Goal: Task Accomplishment & Management: Manage account settings

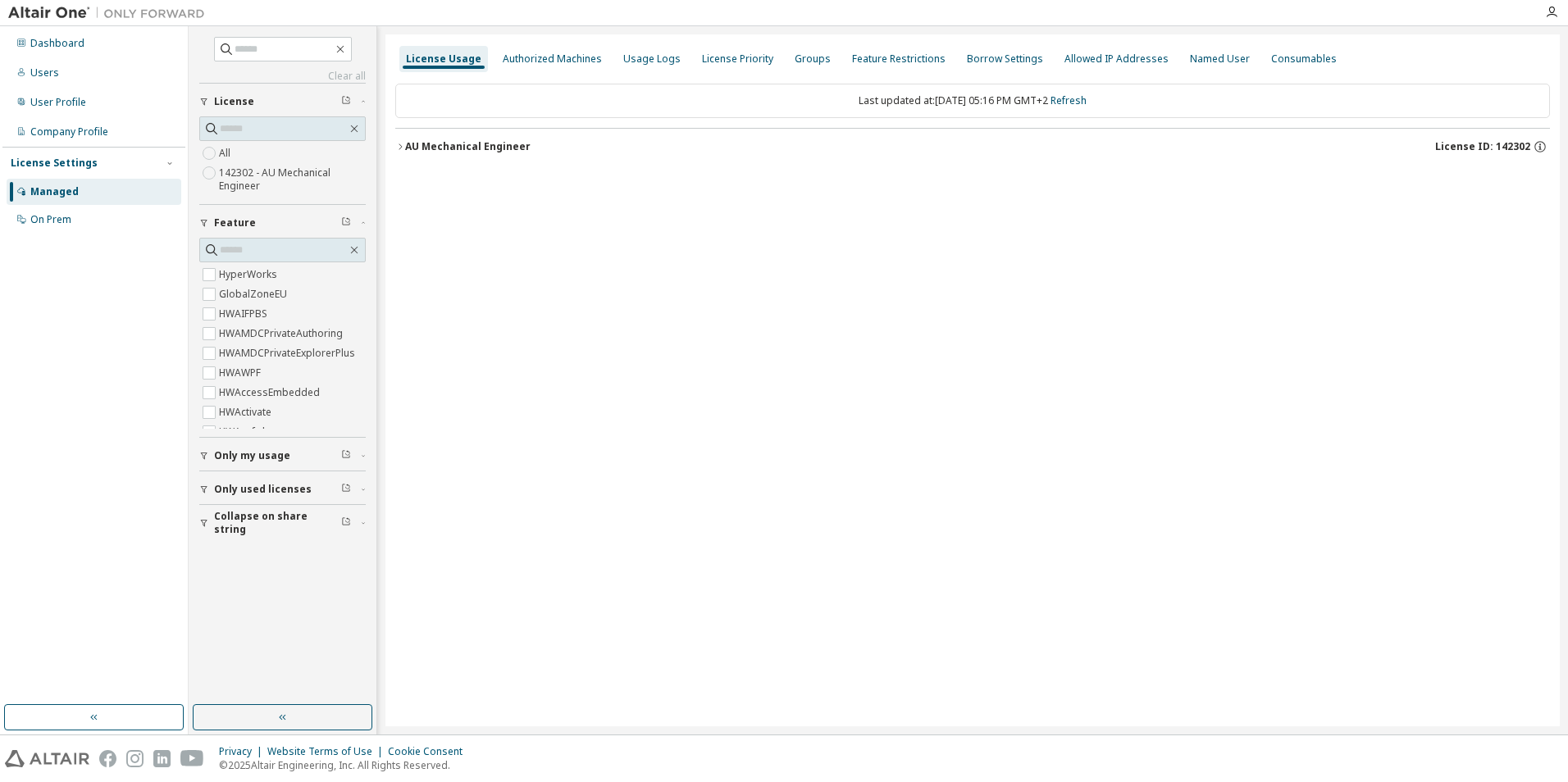
click at [396, 150] on icon "button" at bounding box center [400, 146] width 10 height 10
click at [1538, 3] on div at bounding box center [1550, 12] width 33 height 25
click at [1547, 12] on icon "button" at bounding box center [1550, 12] width 13 height 13
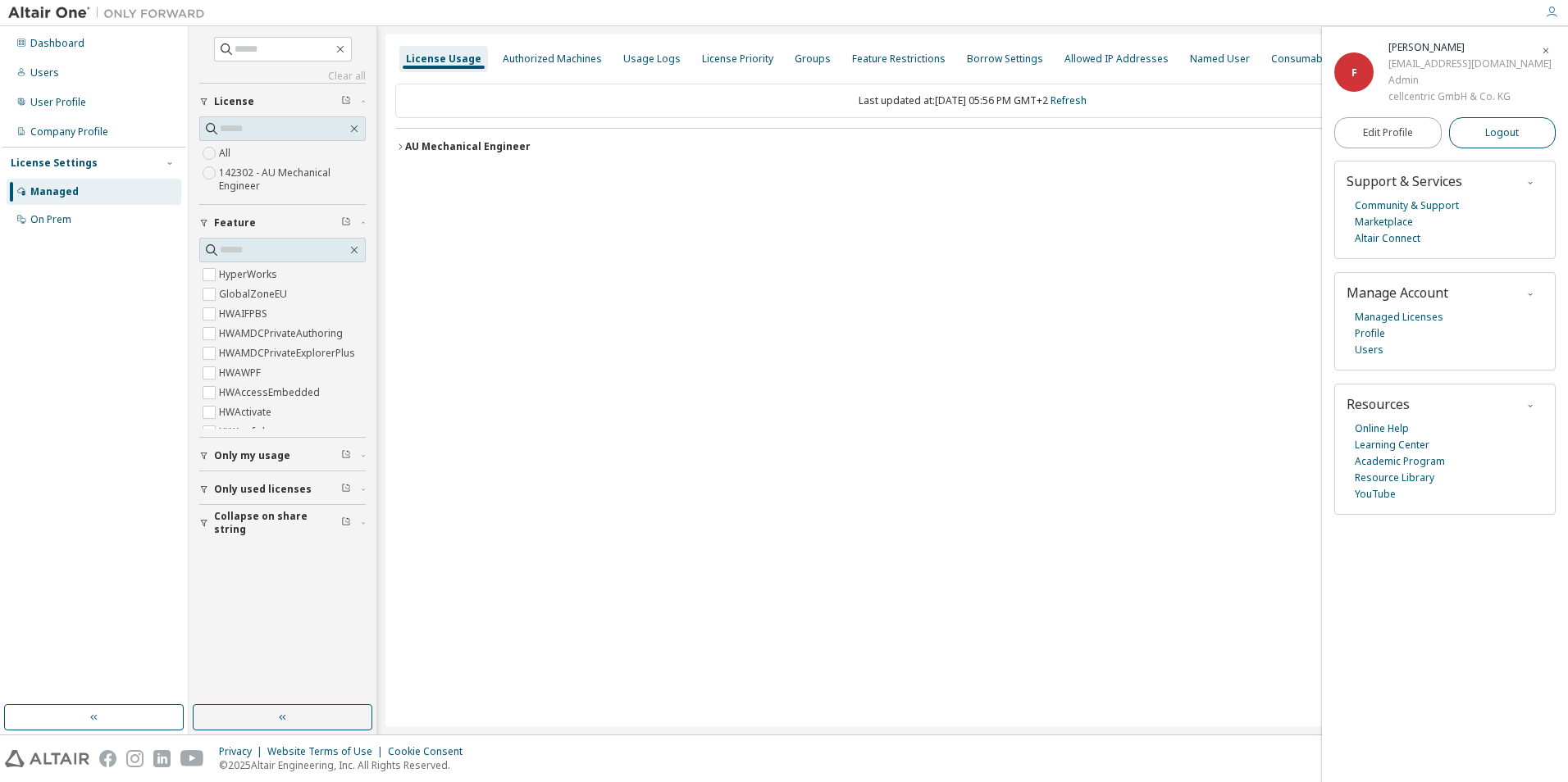
click at [1477, 134] on button "Logout" at bounding box center [1502, 133] width 108 height 32
